Goal: Understand process/instructions

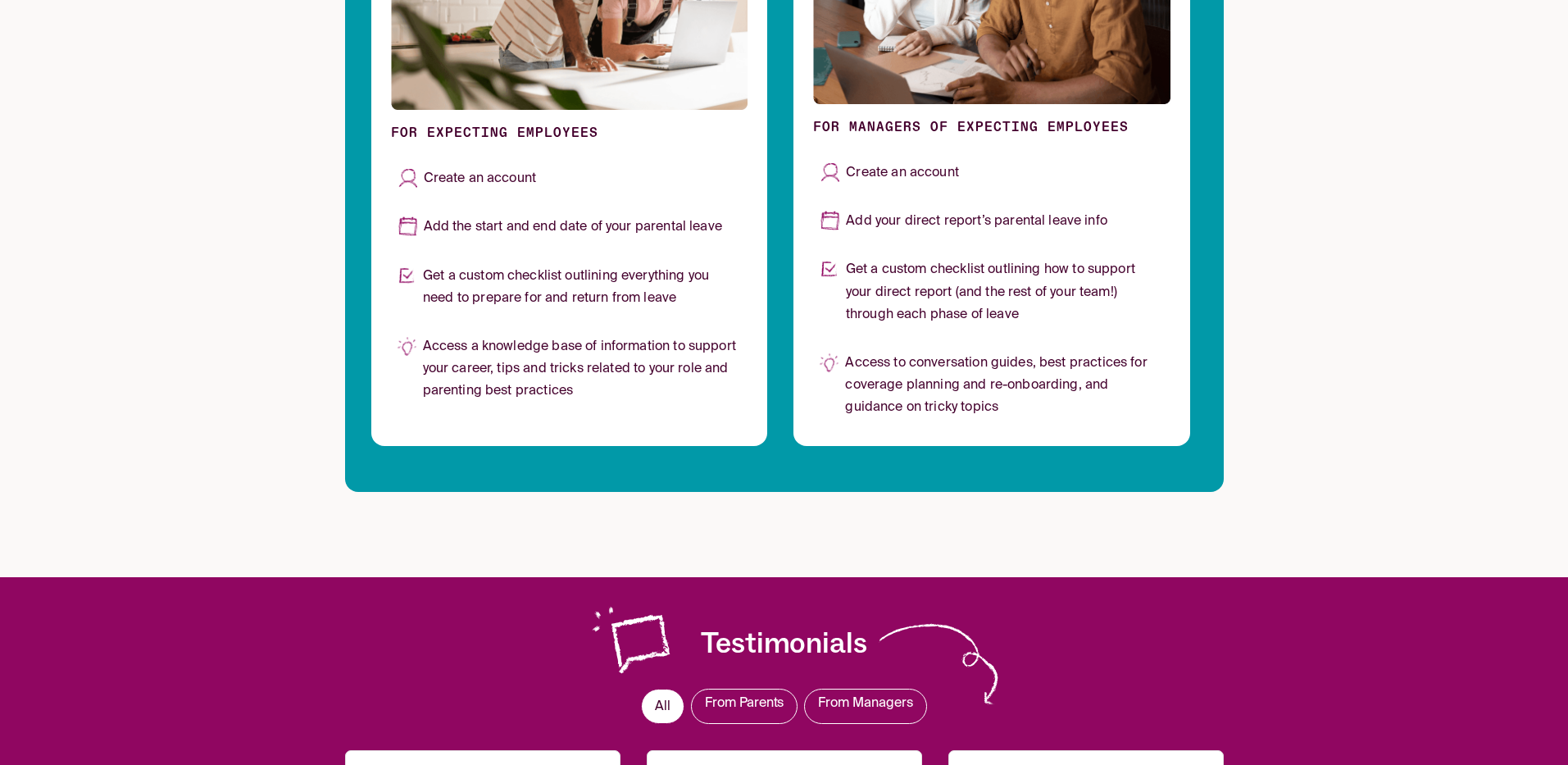
scroll to position [1227, 0]
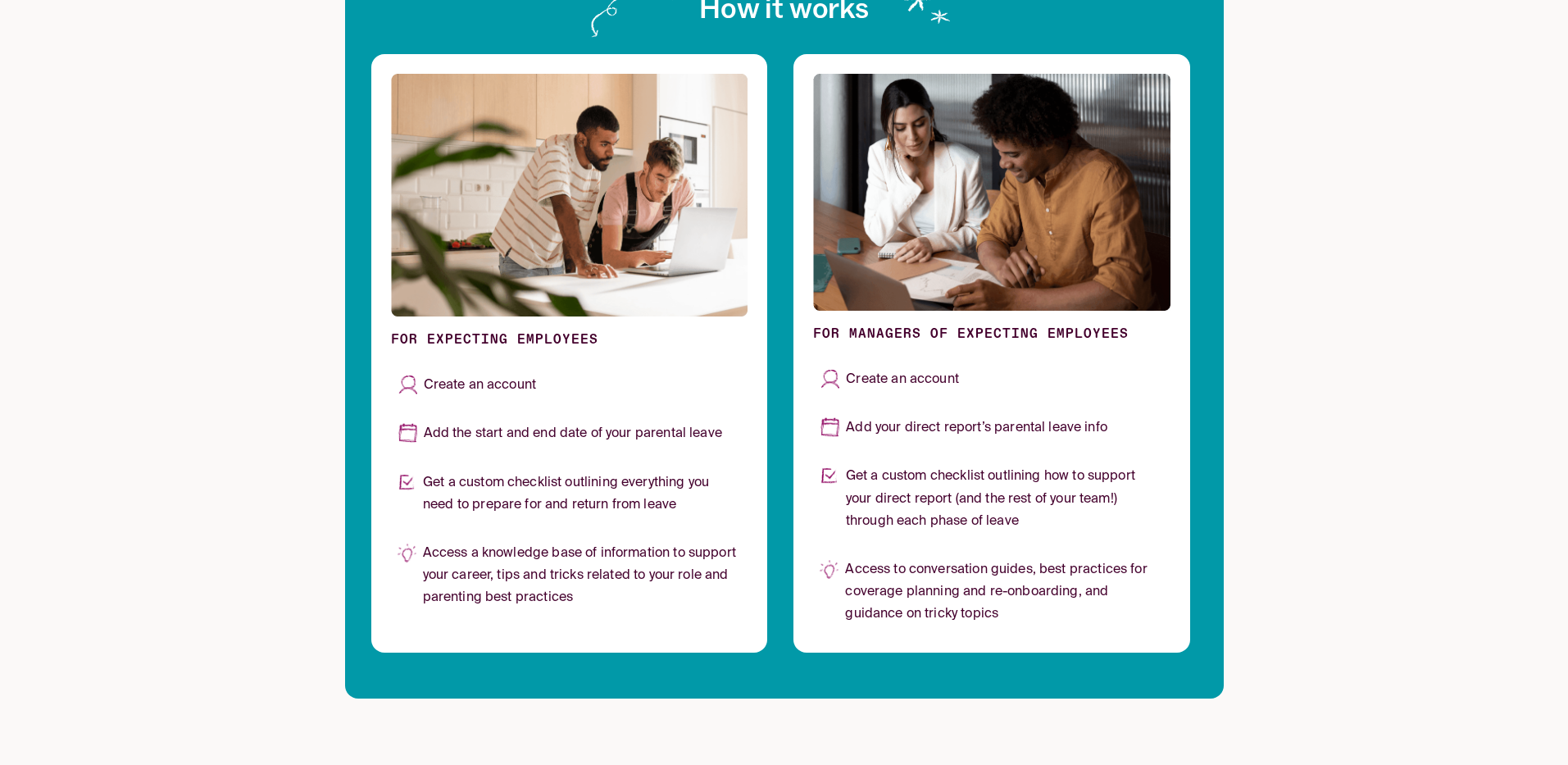
click at [898, 187] on img at bounding box center [991, 192] width 357 height 237
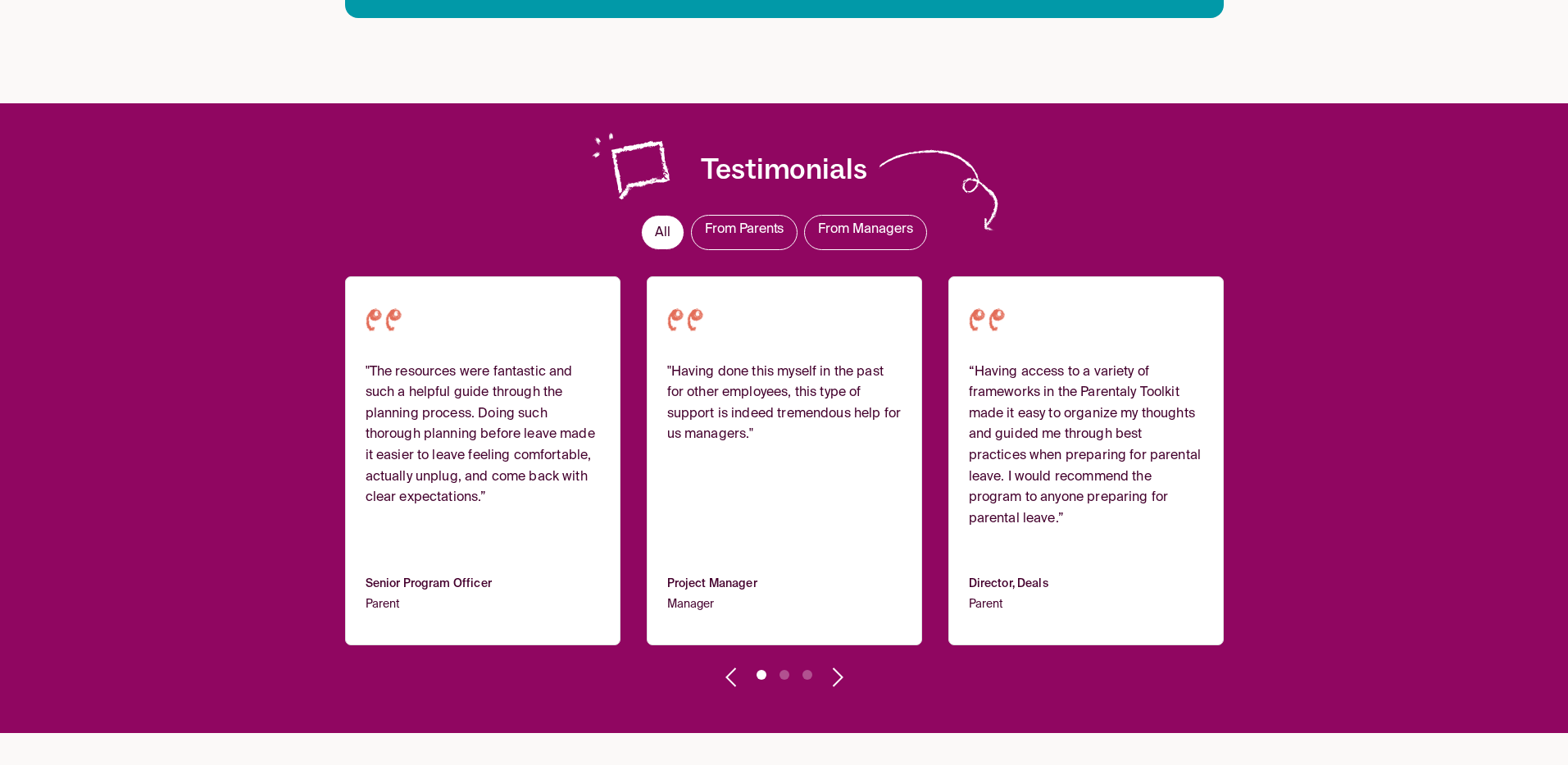
scroll to position [1703, 0]
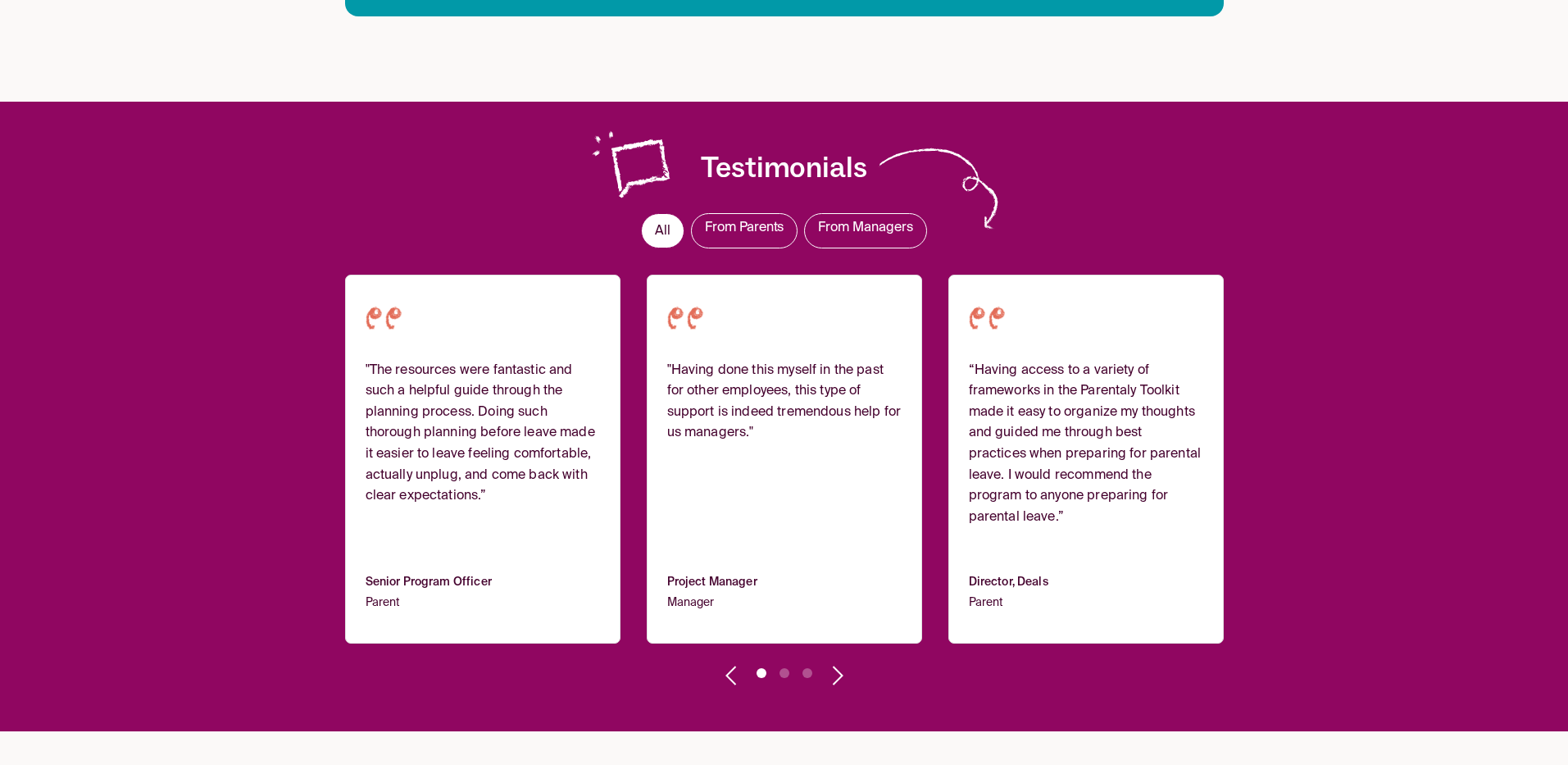
click at [870, 228] on span "From Managers" at bounding box center [866, 228] width 95 height 13
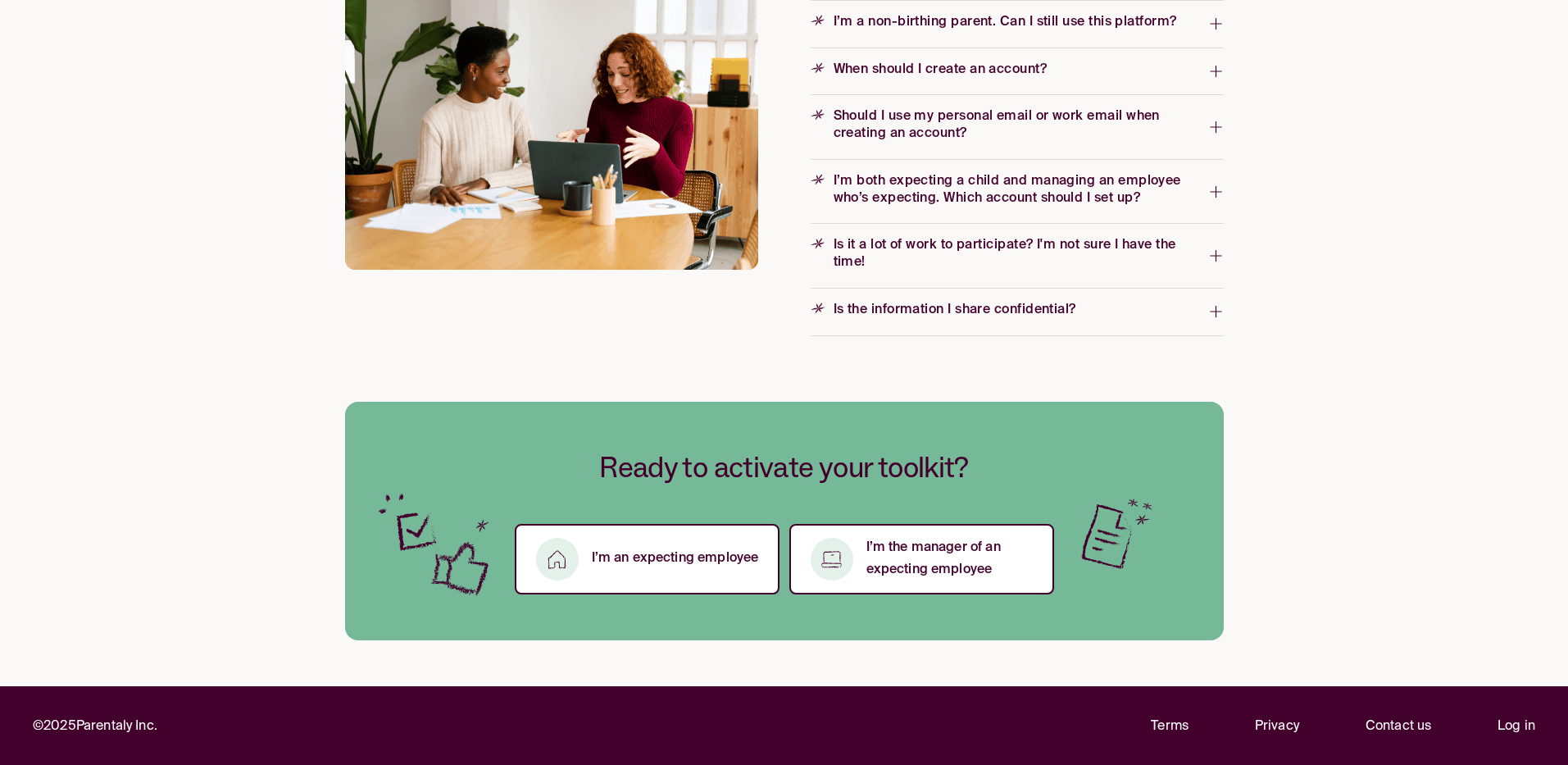
scroll to position [2589, 0]
click at [975, 560] on p "I’m the manager of an expecting employee" at bounding box center [951, 558] width 168 height 44
